Goal: Consume media (video, audio)

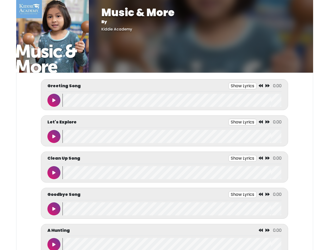
click at [242, 86] on button "Show Lyrics" at bounding box center [242, 86] width 28 height 7
click at [261, 86] on icon at bounding box center [261, 86] width 4 height 4
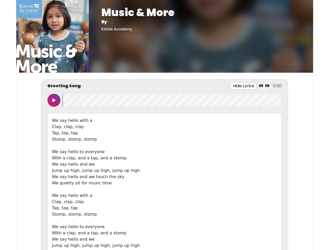
click at [267, 86] on icon at bounding box center [267, 86] width 4 height 4
click at [54, 100] on icon at bounding box center [53, 100] width 3 height 4
click at [172, 100] on wave at bounding box center [171, 100] width 219 height 13
click at [242, 122] on div "We say hello with a Clap, clap, clap Tap, tap, tap Stomp, stomp, stomp We say h…" at bounding box center [164, 189] width 234 height 153
click at [261, 122] on div "We say hello with a Clap, clap, clap Tap, tap, tap Stomp, stomp, stomp We say h…" at bounding box center [164, 189] width 234 height 153
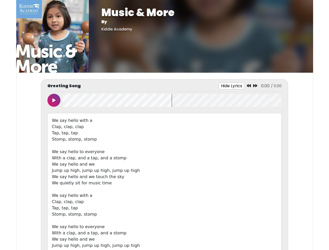
click at [267, 122] on div "We say hello with a Clap, clap, clap Tap, tap, tap Stomp, stomp, stomp We say h…" at bounding box center [164, 189] width 234 height 153
click at [54, 136] on div "We say hello with a Clap, clap, clap Tap, tap, tap Stomp, stomp, stomp We say h…" at bounding box center [164, 189] width 234 height 153
click at [172, 136] on div "We say hello with a Clap, clap, clap Tap, tap, tap Stomp, stomp, stomp We say h…" at bounding box center [164, 189] width 234 height 153
